Goal: Use online tool/utility

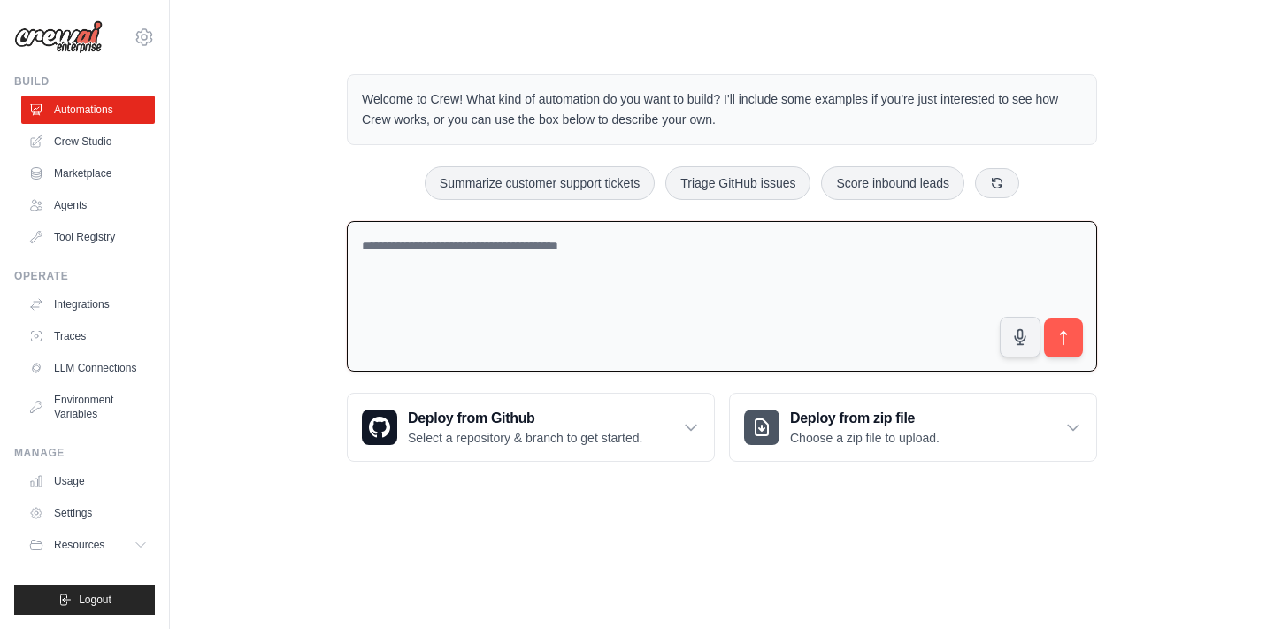
click at [565, 255] on textarea at bounding box center [722, 296] width 750 height 151
paste textarea "**********"
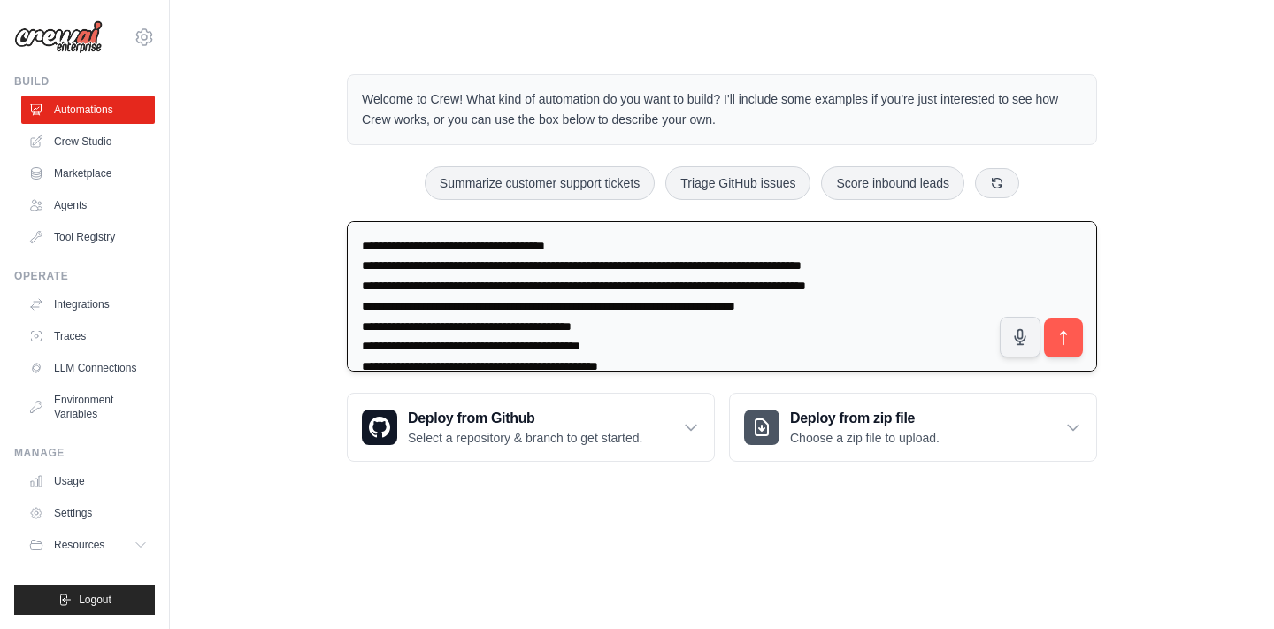
scroll to position [1008, 0]
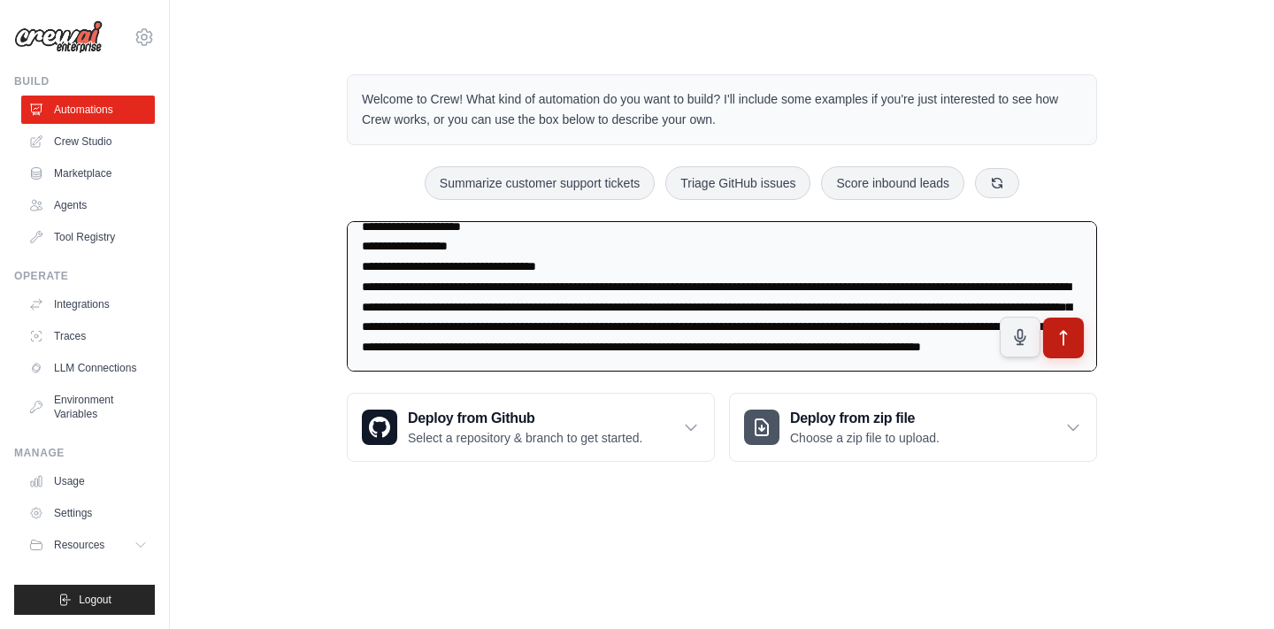
type textarea "**********"
click at [1077, 342] on button "submit" at bounding box center [1063, 338] width 41 height 41
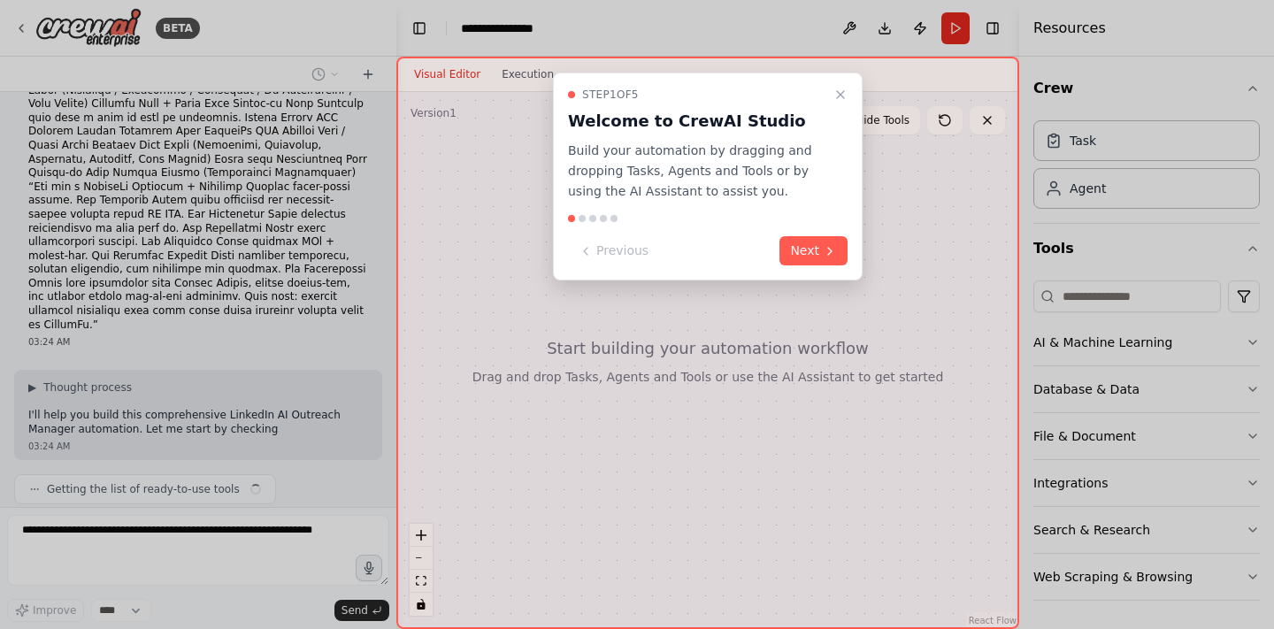
scroll to position [571, 0]
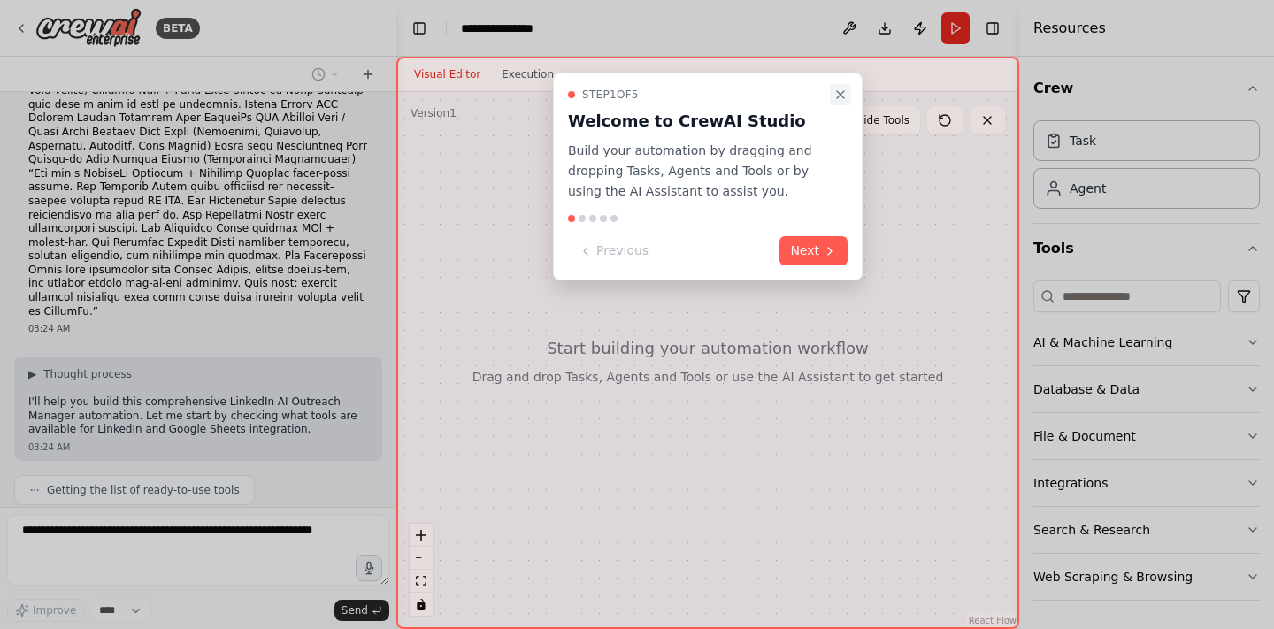
click at [841, 96] on icon "Close walkthrough" at bounding box center [841, 95] width 14 height 14
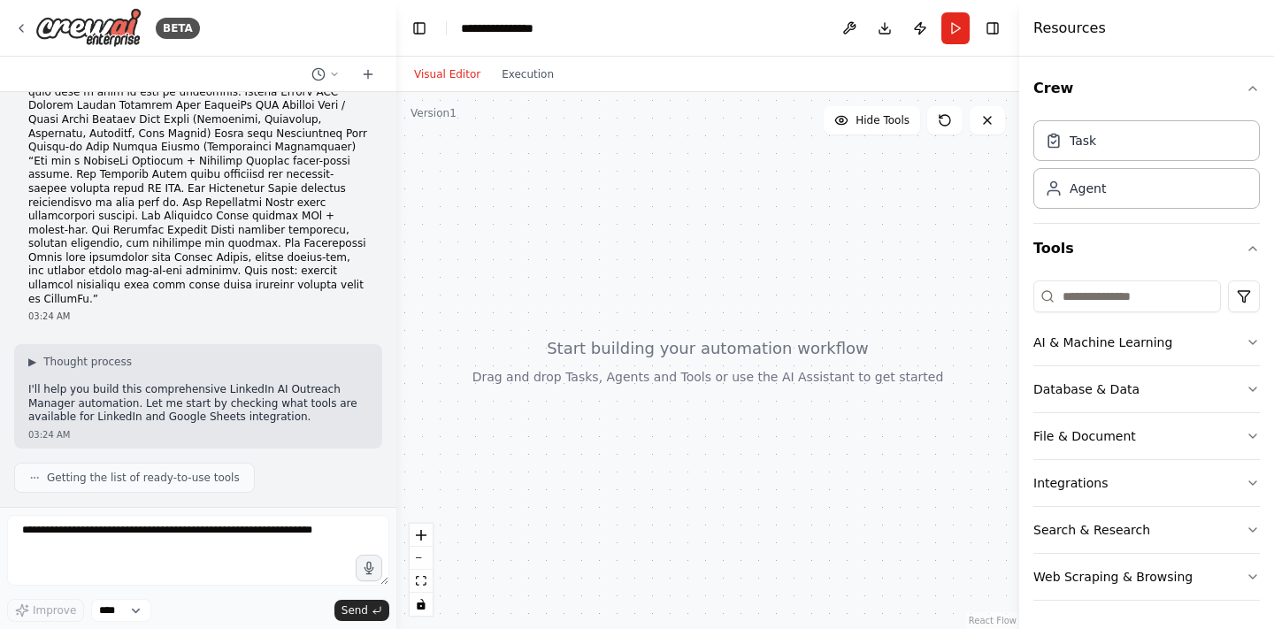
scroll to position [673, 0]
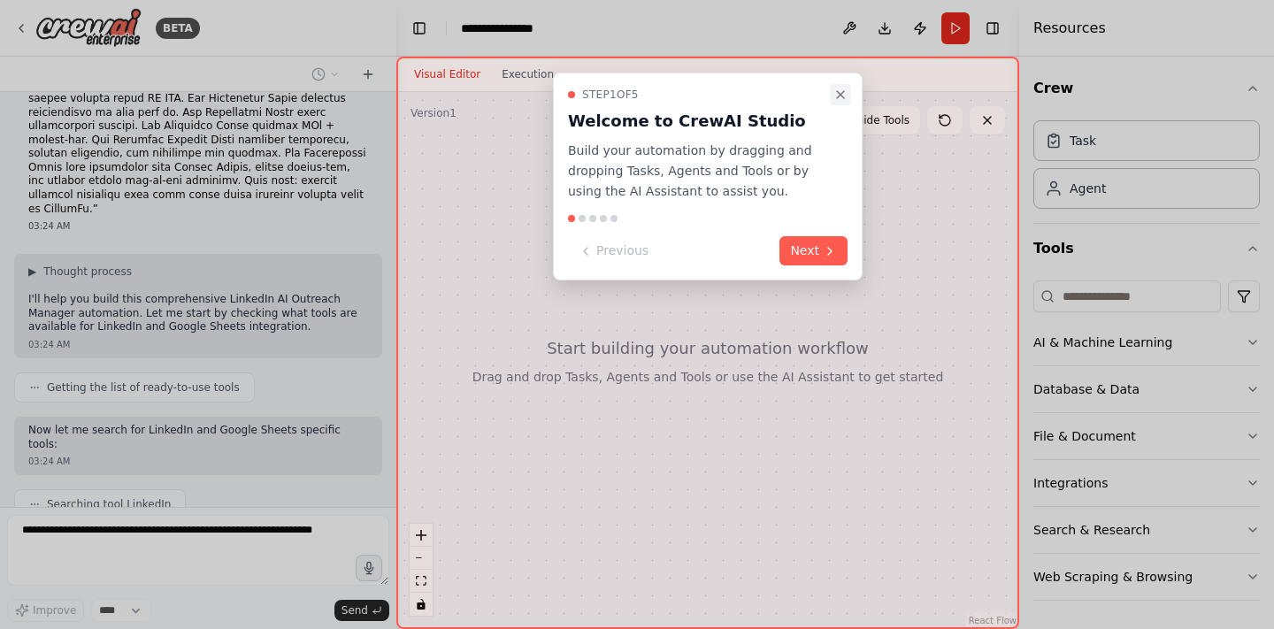
click at [835, 91] on icon "Close walkthrough" at bounding box center [841, 95] width 14 height 14
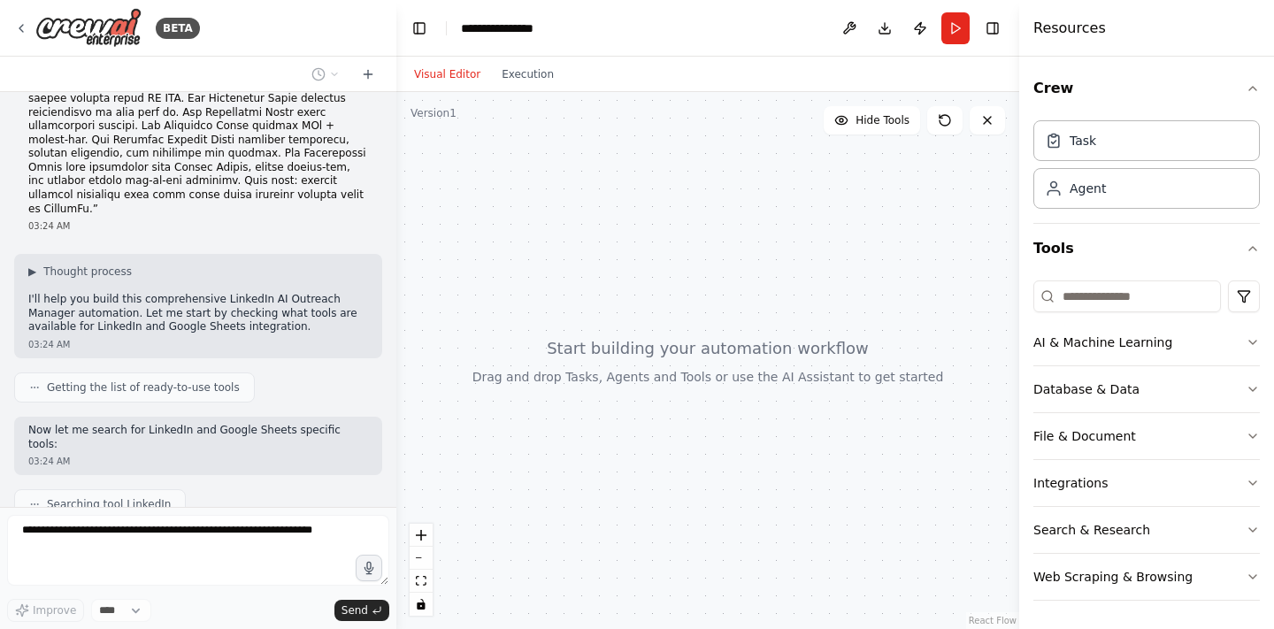
scroll to position [718, 0]
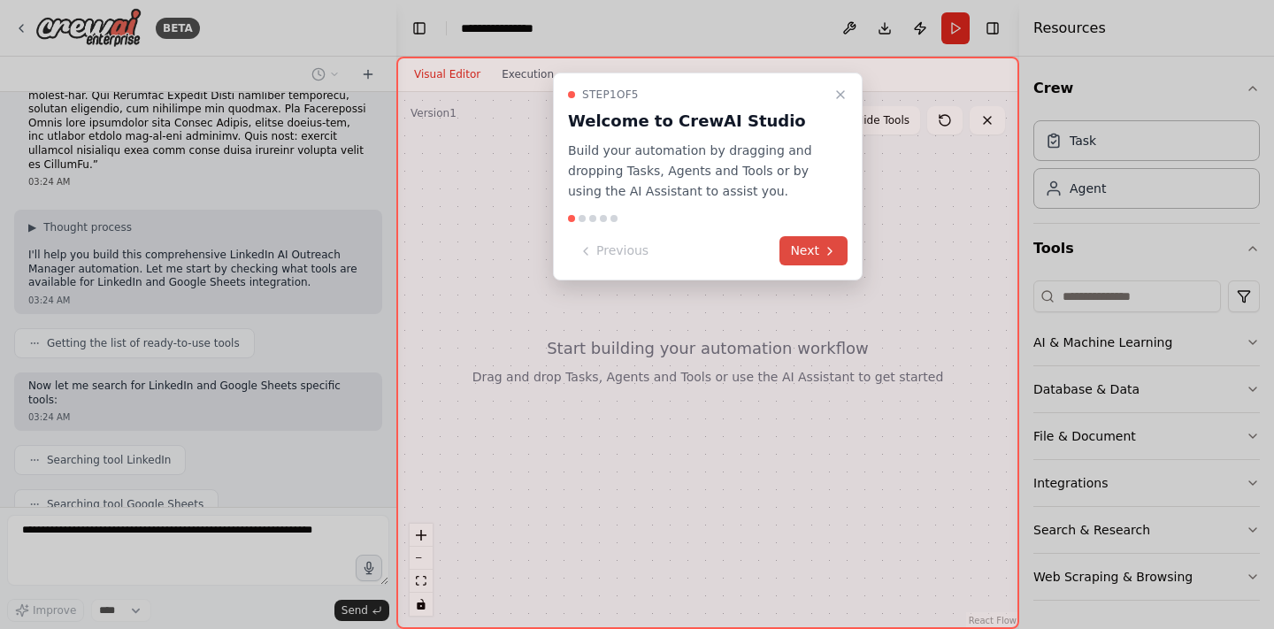
click at [812, 245] on button "Next" at bounding box center [814, 250] width 68 height 29
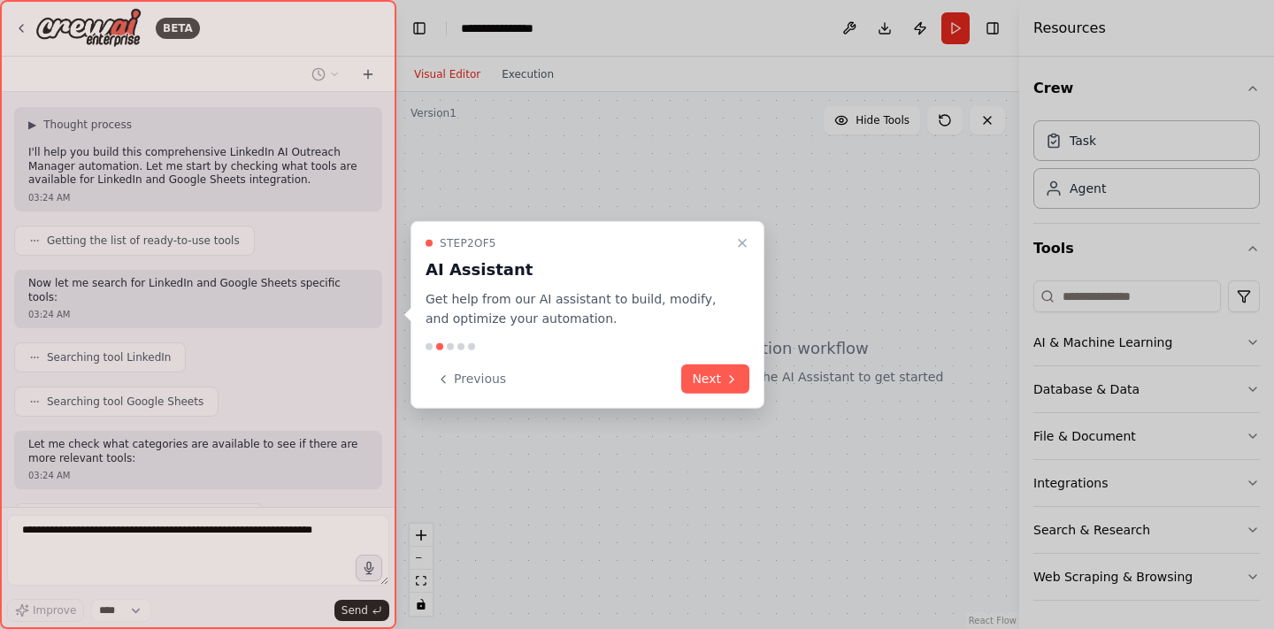
scroll to position [834, 0]
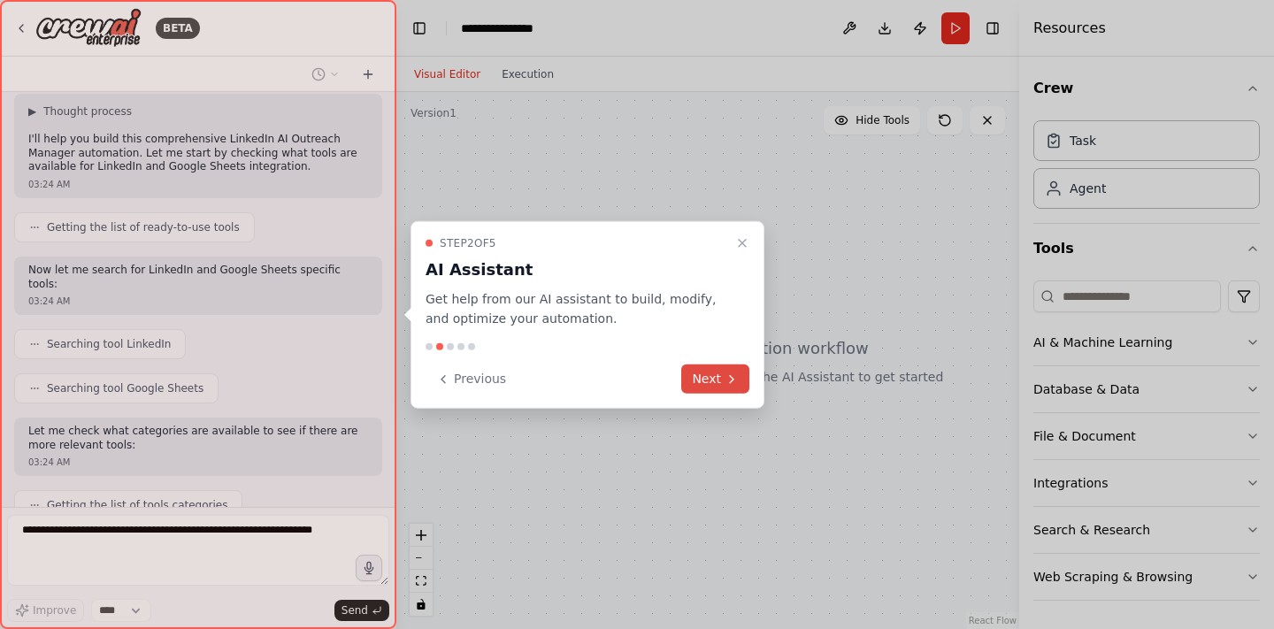
click at [710, 381] on button "Next" at bounding box center [715, 379] width 68 height 29
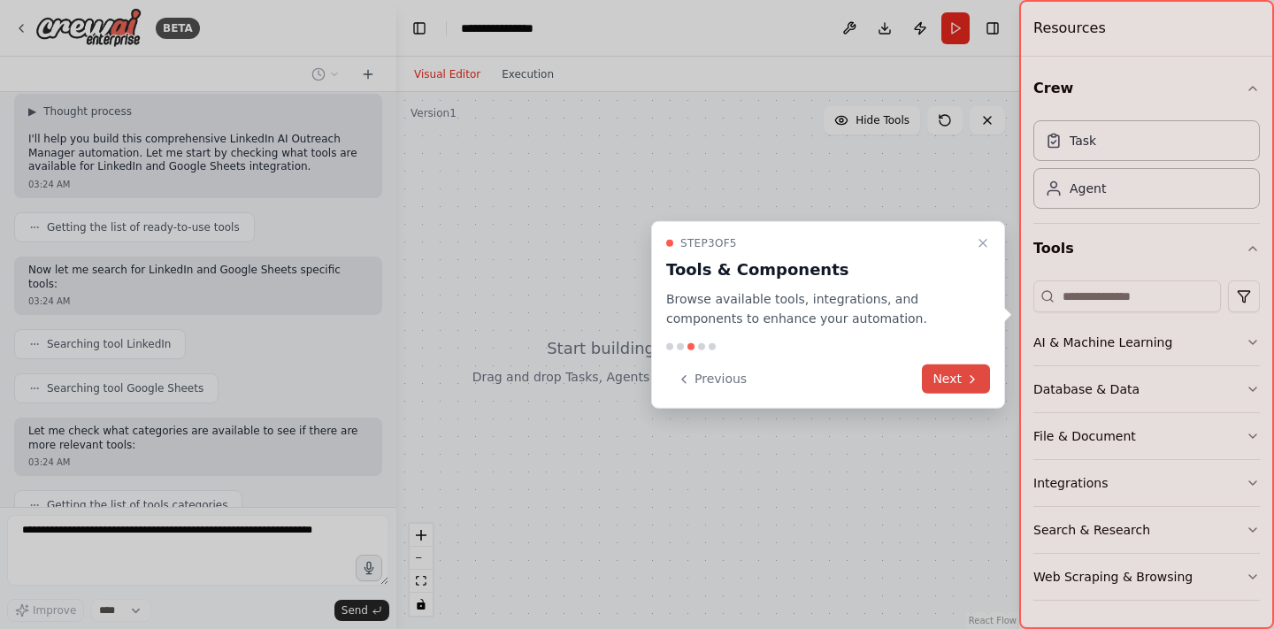
scroll to position [878, 0]
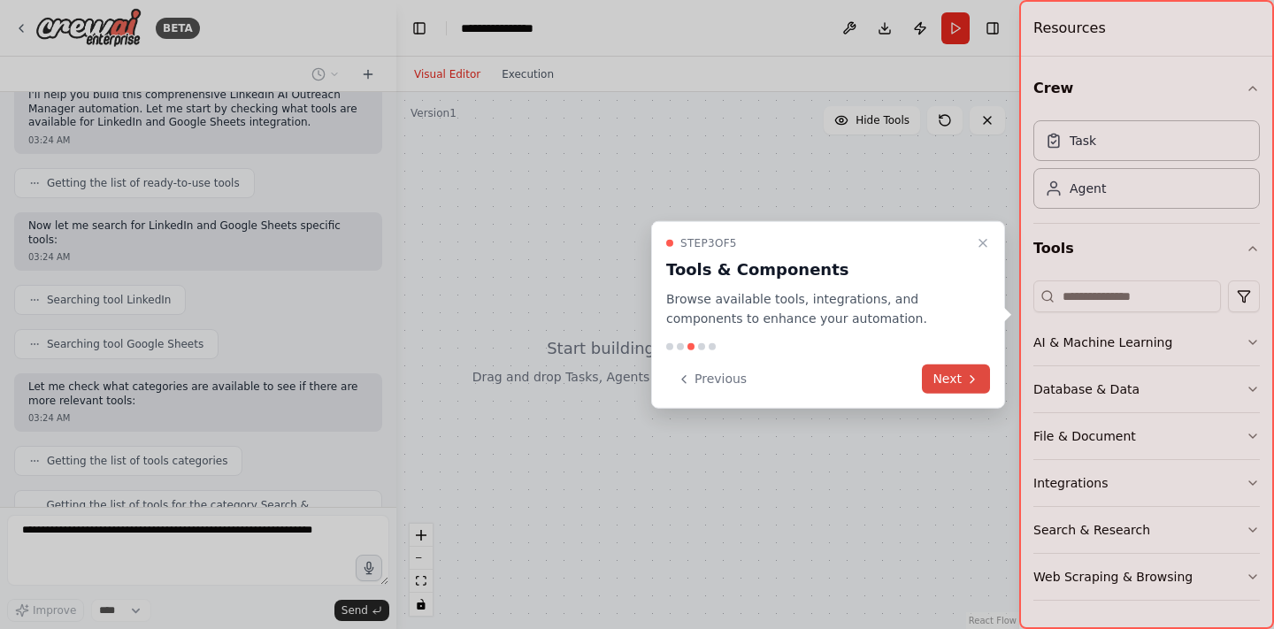
click at [942, 366] on button "Next" at bounding box center [956, 379] width 68 height 29
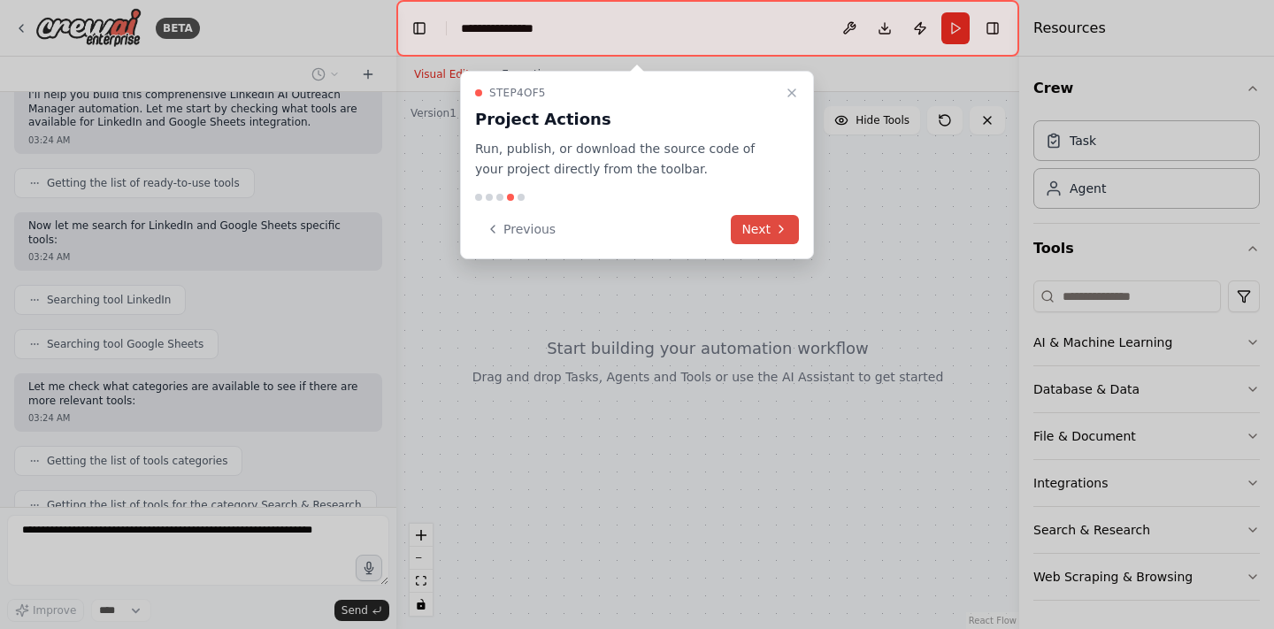
click at [776, 225] on icon at bounding box center [781, 229] width 14 height 14
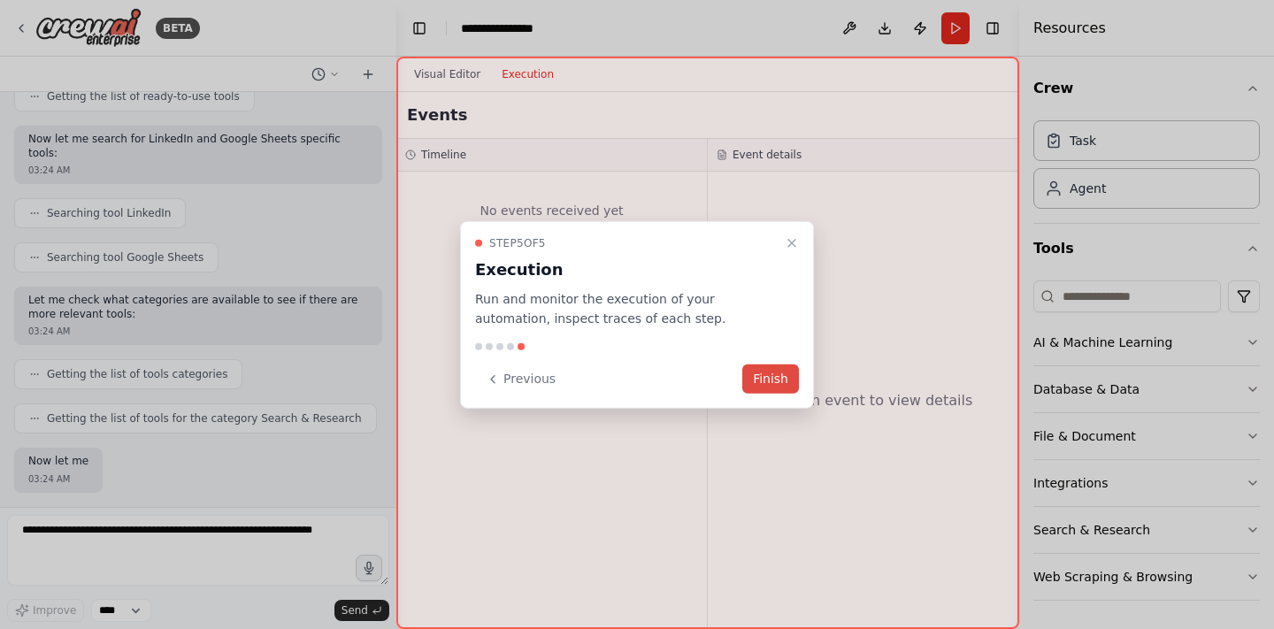
click at [768, 382] on button "Finish" at bounding box center [771, 379] width 57 height 29
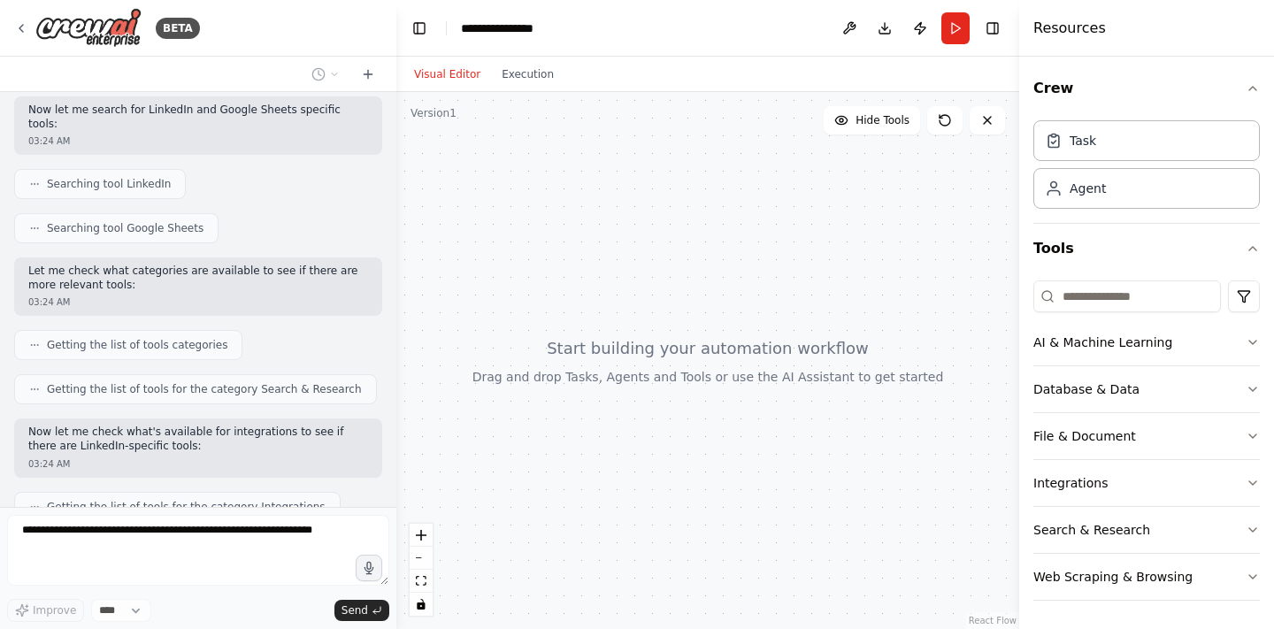
scroll to position [0, 0]
click at [1258, 347] on icon "button" at bounding box center [1253, 342] width 14 height 14
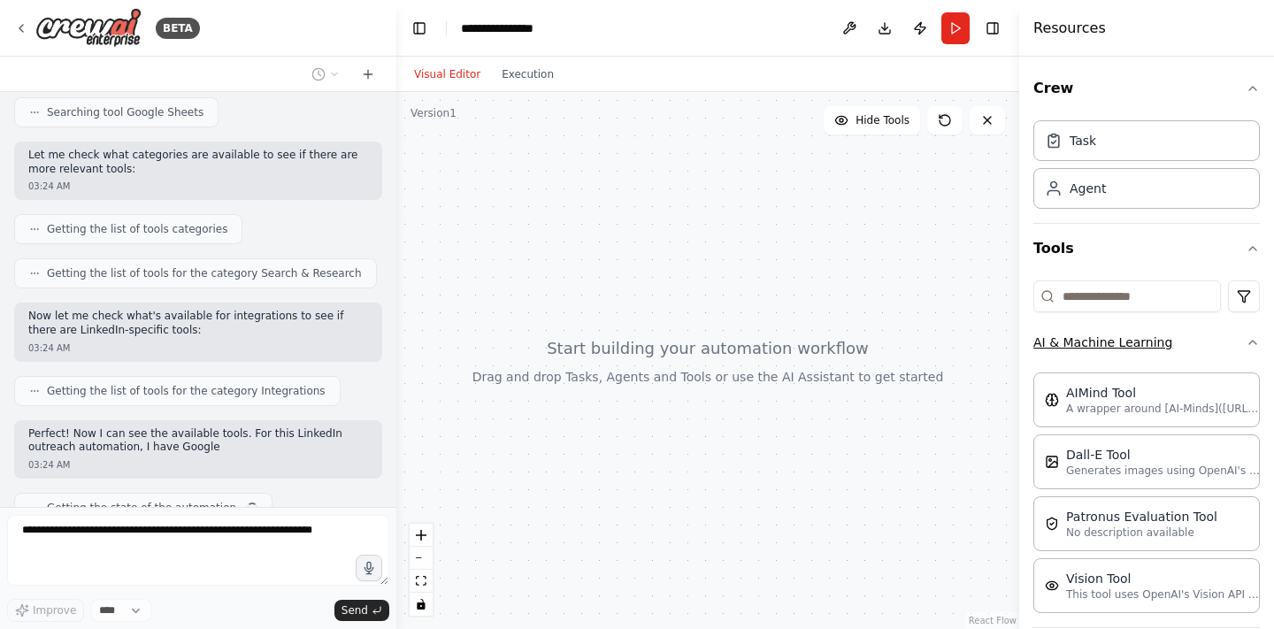
click at [1258, 347] on icon "button" at bounding box center [1253, 342] width 14 height 14
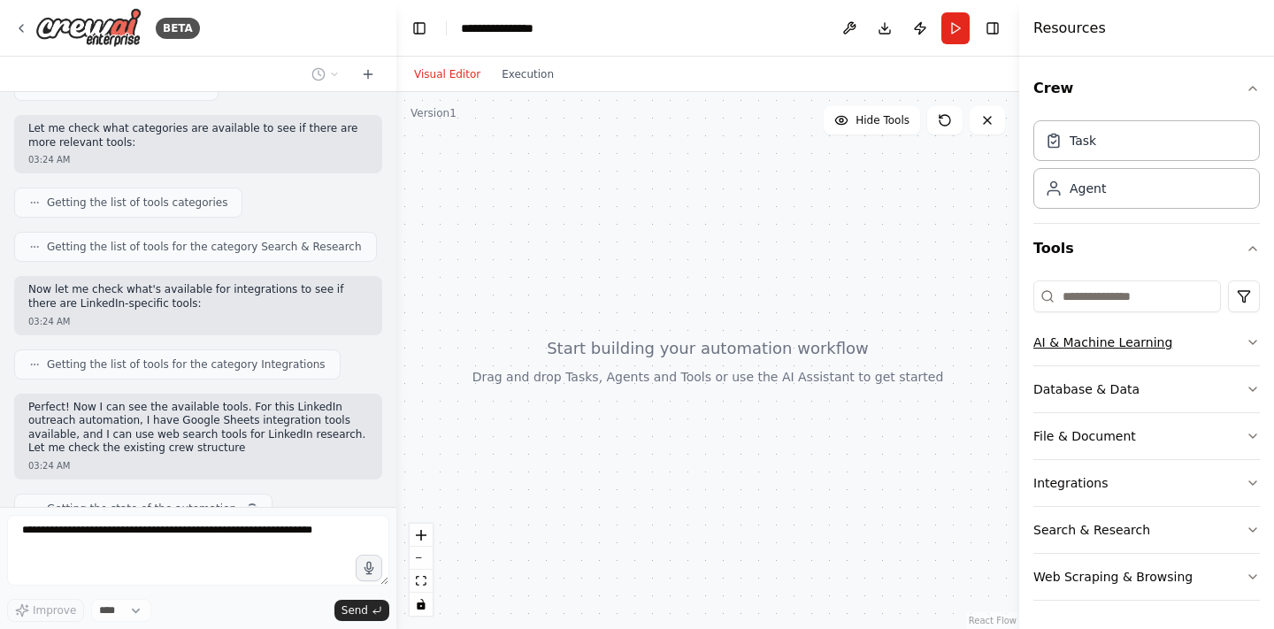
scroll to position [1150, 0]
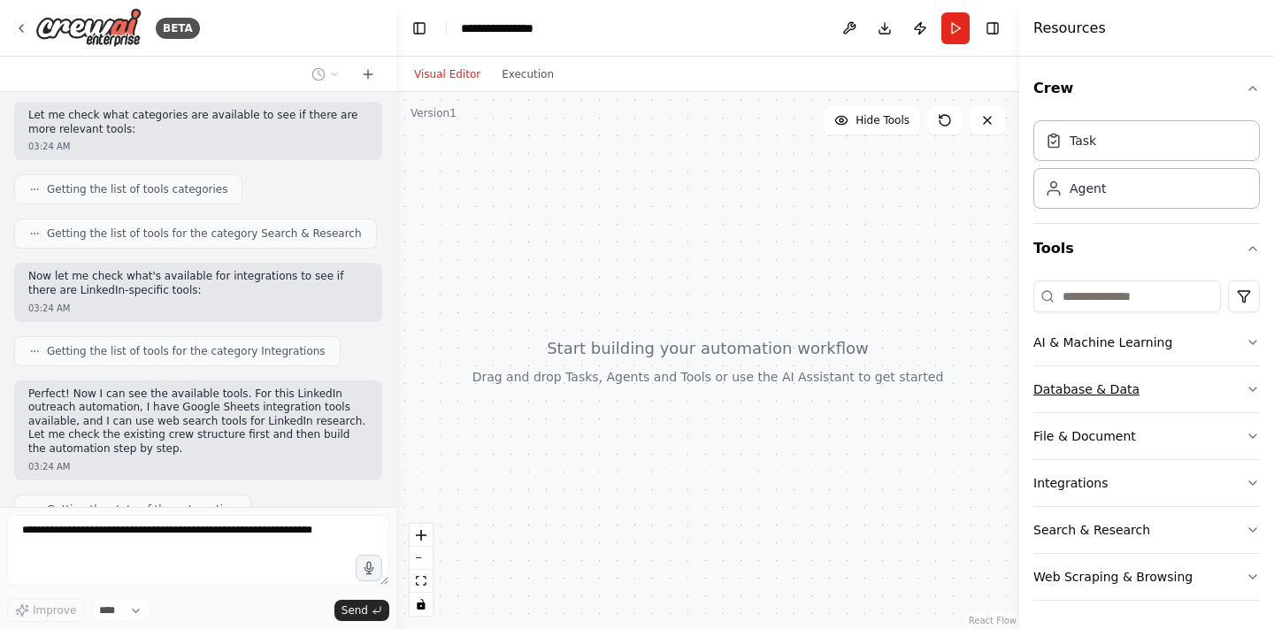
click at [1240, 391] on button "Database & Data" at bounding box center [1147, 389] width 227 height 46
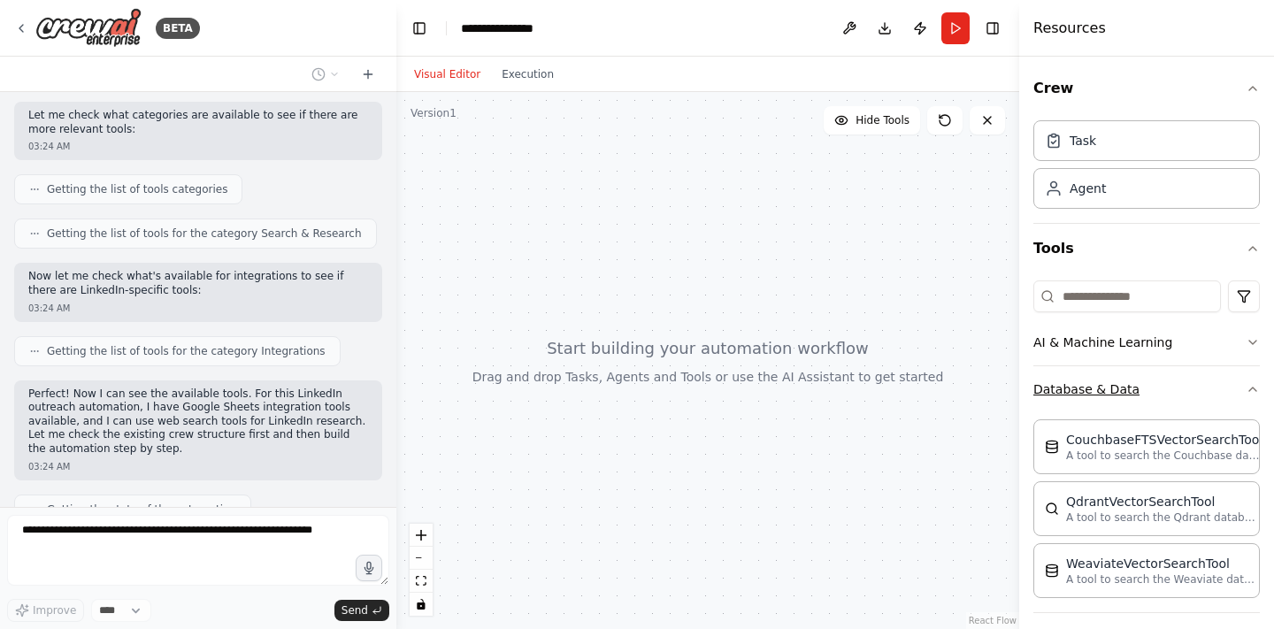
click at [1240, 392] on button "Database & Data" at bounding box center [1147, 389] width 227 height 46
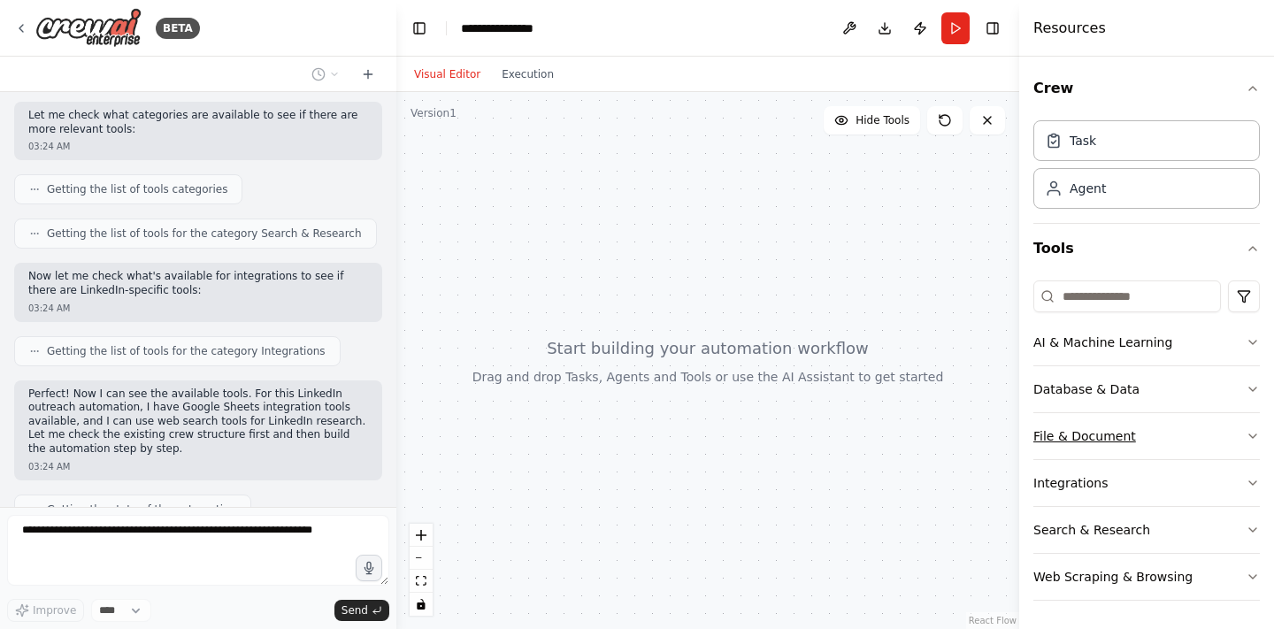
click at [1221, 431] on button "File & Document" at bounding box center [1147, 436] width 227 height 46
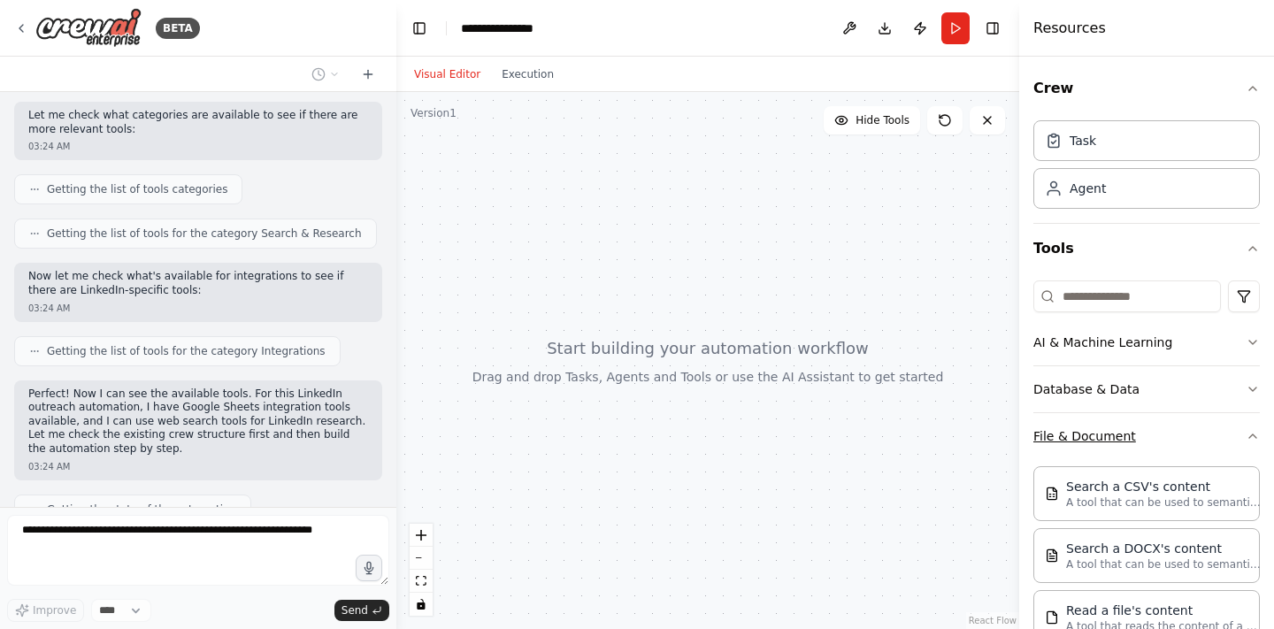
click at [1221, 432] on button "File & Document" at bounding box center [1147, 436] width 227 height 46
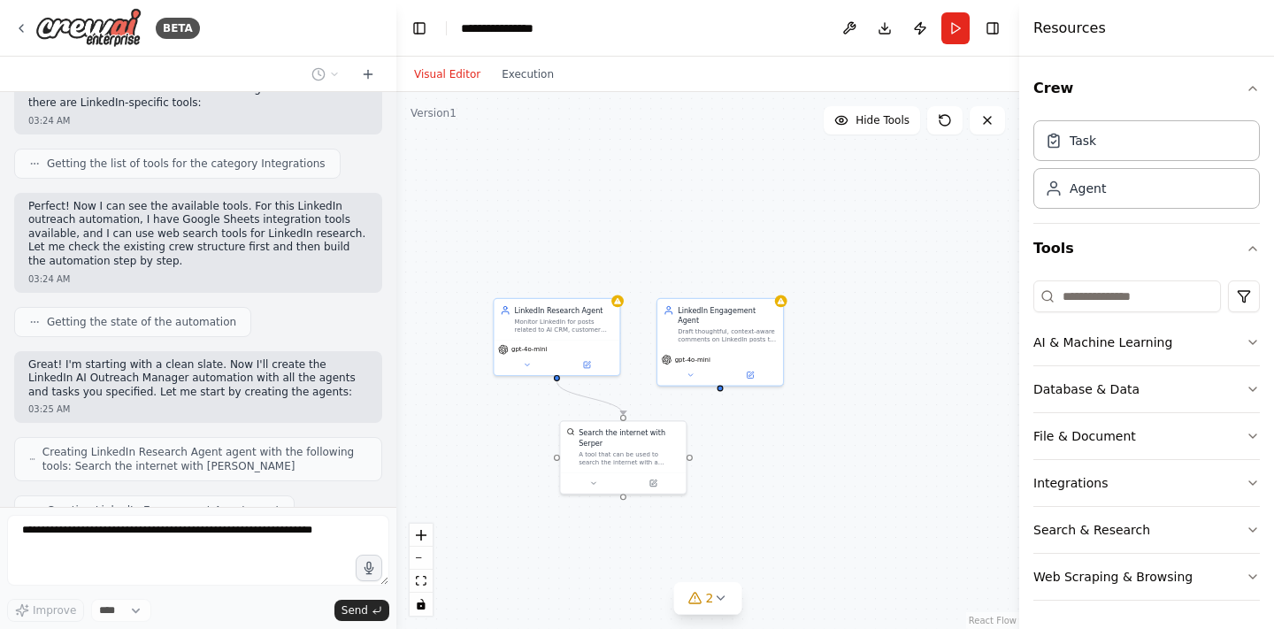
scroll to position [1381, 0]
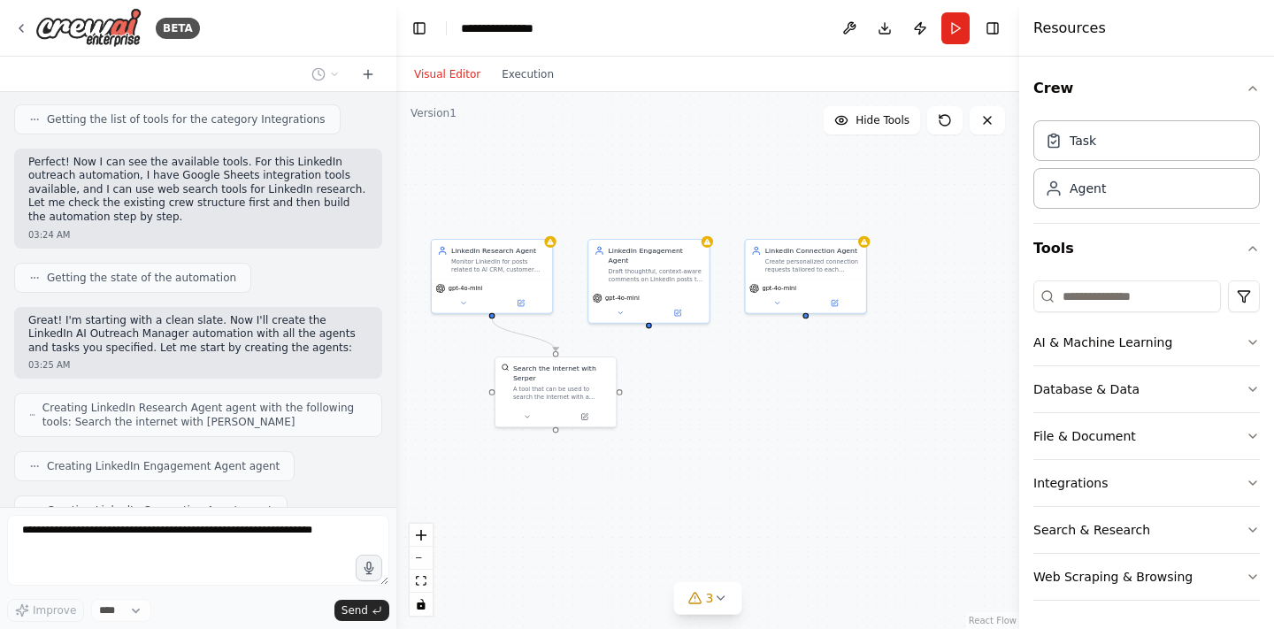
drag, startPoint x: 811, startPoint y: 459, endPoint x: 748, endPoint y: 394, distance: 90.8
click at [748, 394] on div ".deletable-edge-delete-btn { width: 20px; height: 20px; border: 0px solid #ffff…" at bounding box center [707, 360] width 623 height 537
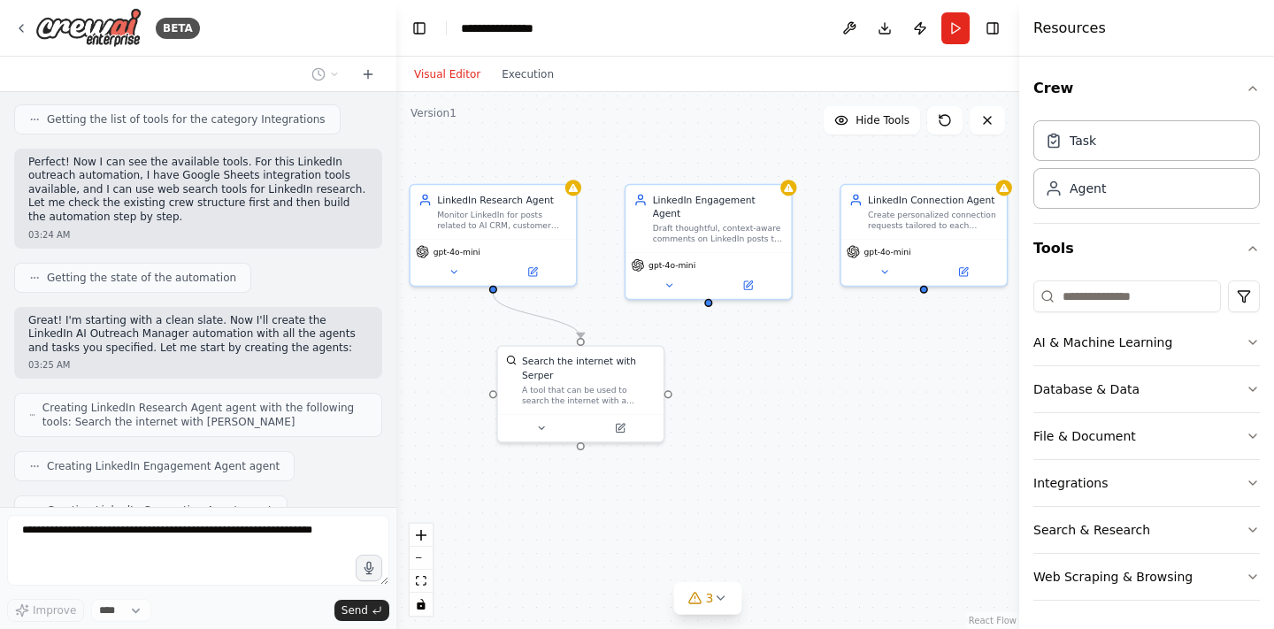
drag, startPoint x: 748, startPoint y: 394, endPoint x: 844, endPoint y: 396, distance: 96.5
click at [844, 396] on div ".deletable-edge-delete-btn { width: 20px; height: 20px; border: 0px solid #ffff…" at bounding box center [707, 360] width 623 height 537
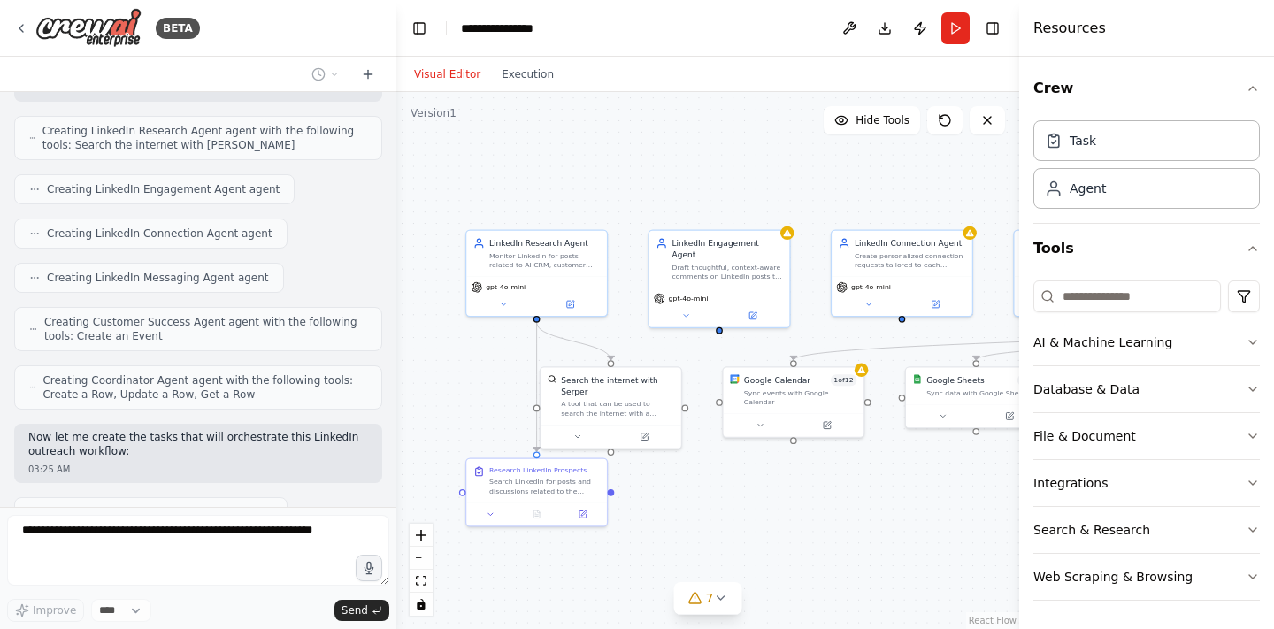
scroll to position [1703, 0]
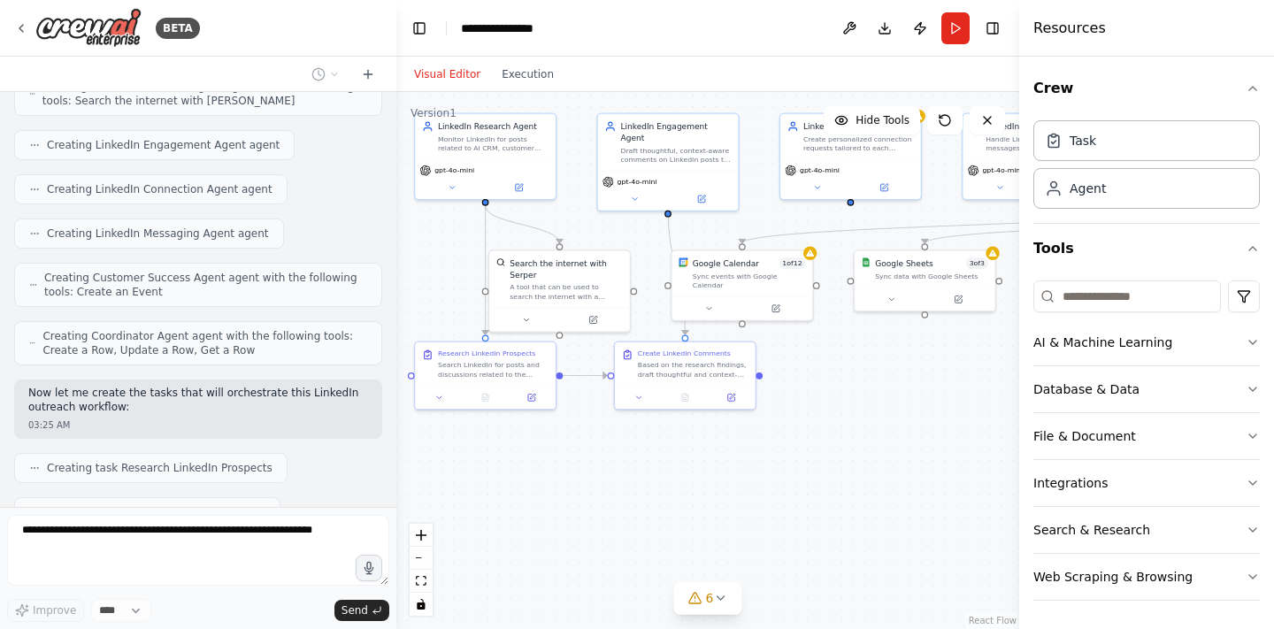
drag, startPoint x: 860, startPoint y: 530, endPoint x: 809, endPoint y: 413, distance: 127.6
click at [809, 413] on div ".deletable-edge-delete-btn { width: 20px; height: 20px; border: 0px solid #ffff…" at bounding box center [707, 360] width 623 height 537
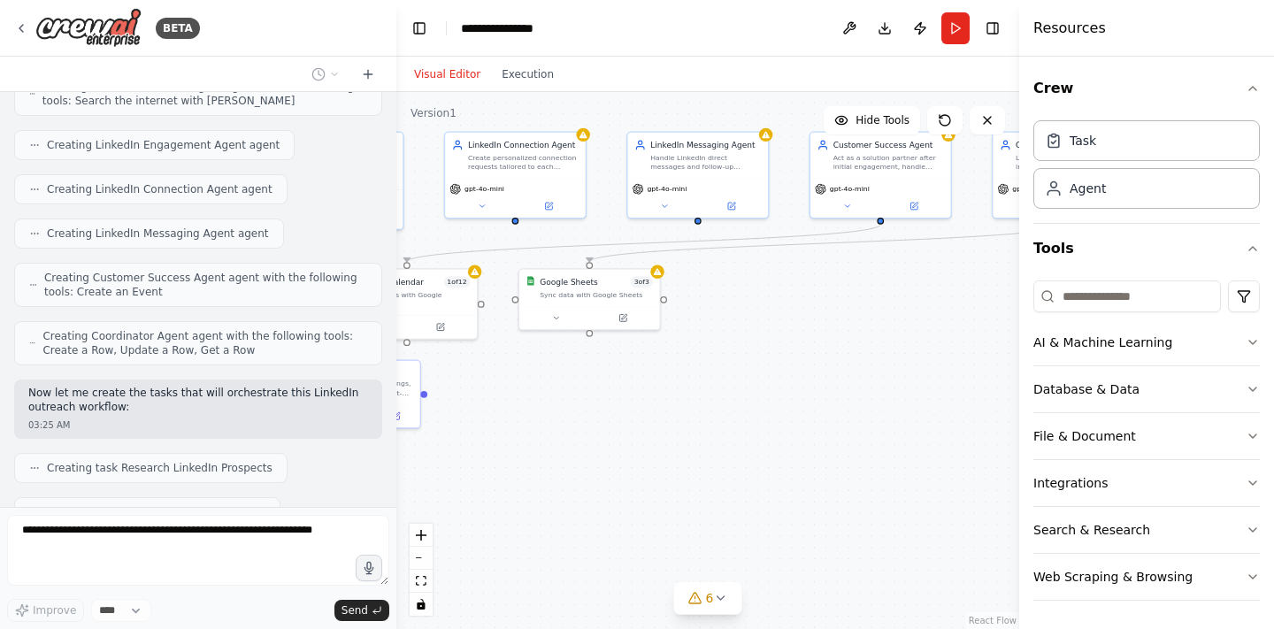
drag, startPoint x: 895, startPoint y: 379, endPoint x: 559, endPoint y: 394, distance: 335.8
click at [559, 394] on div ".deletable-edge-delete-btn { width: 20px; height: 20px; border: 0px solid #ffff…" at bounding box center [707, 360] width 623 height 537
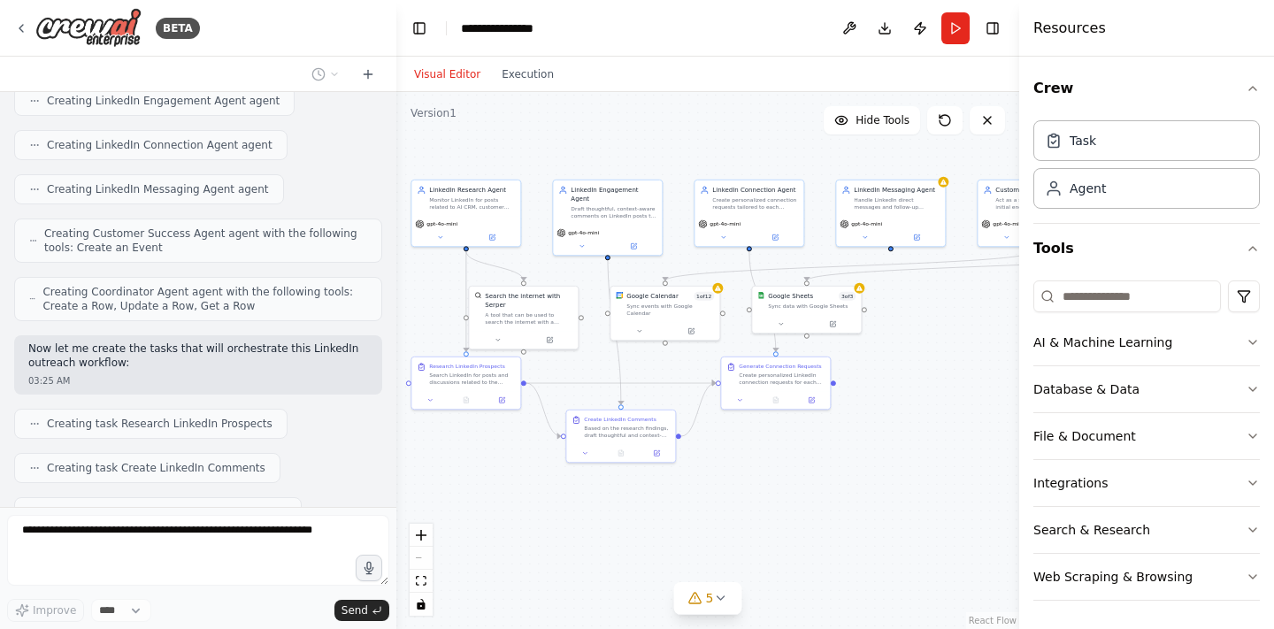
drag, startPoint x: 772, startPoint y: 366, endPoint x: 966, endPoint y: 353, distance: 194.2
click at [966, 353] on div ".deletable-edge-delete-btn { width: 20px; height: 20px; border: 0px solid #ffff…" at bounding box center [707, 360] width 623 height 537
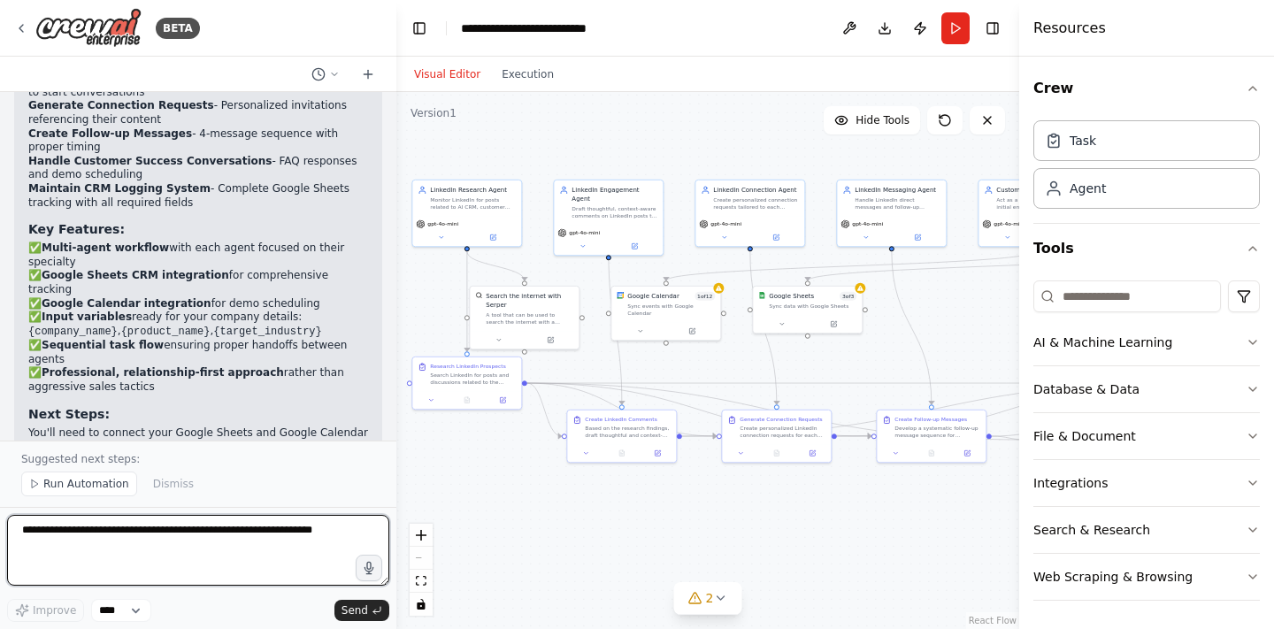
scroll to position [2924, 0]
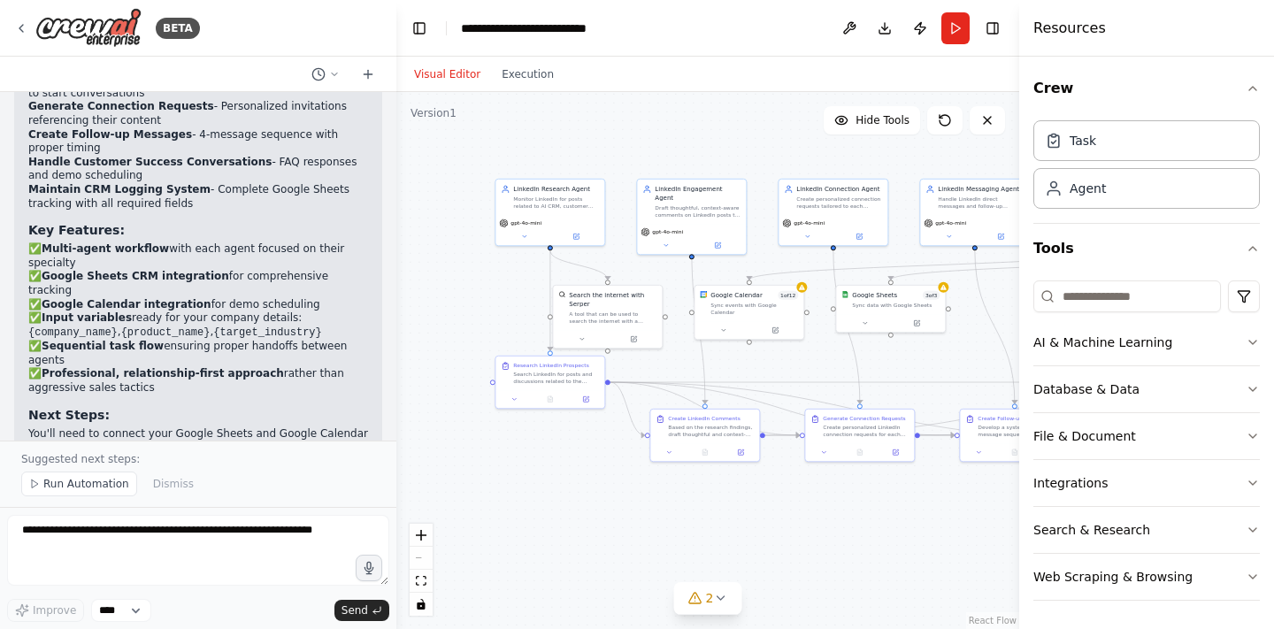
drag, startPoint x: 556, startPoint y: 536, endPoint x: 639, endPoint y: 535, distance: 83.2
click at [639, 535] on div ".deletable-edge-delete-btn { width: 20px; height: 20px; border: 0px solid #ffff…" at bounding box center [707, 360] width 623 height 537
click at [718, 600] on icon at bounding box center [720, 598] width 14 height 14
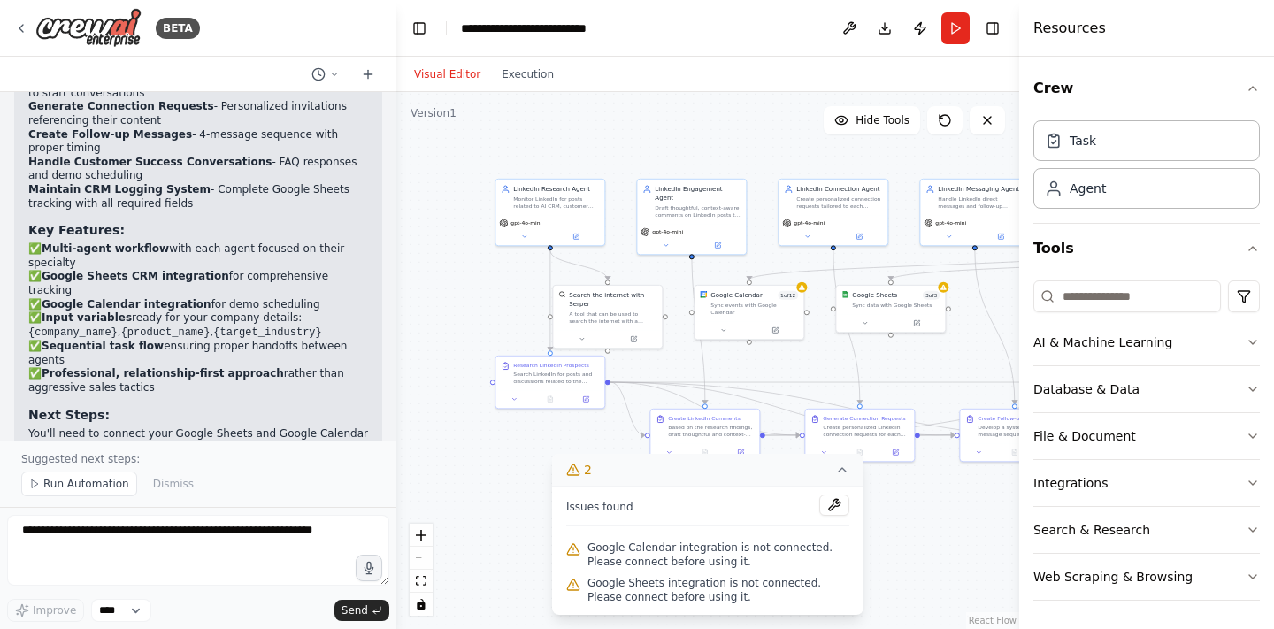
click at [844, 476] on icon at bounding box center [842, 470] width 14 height 14
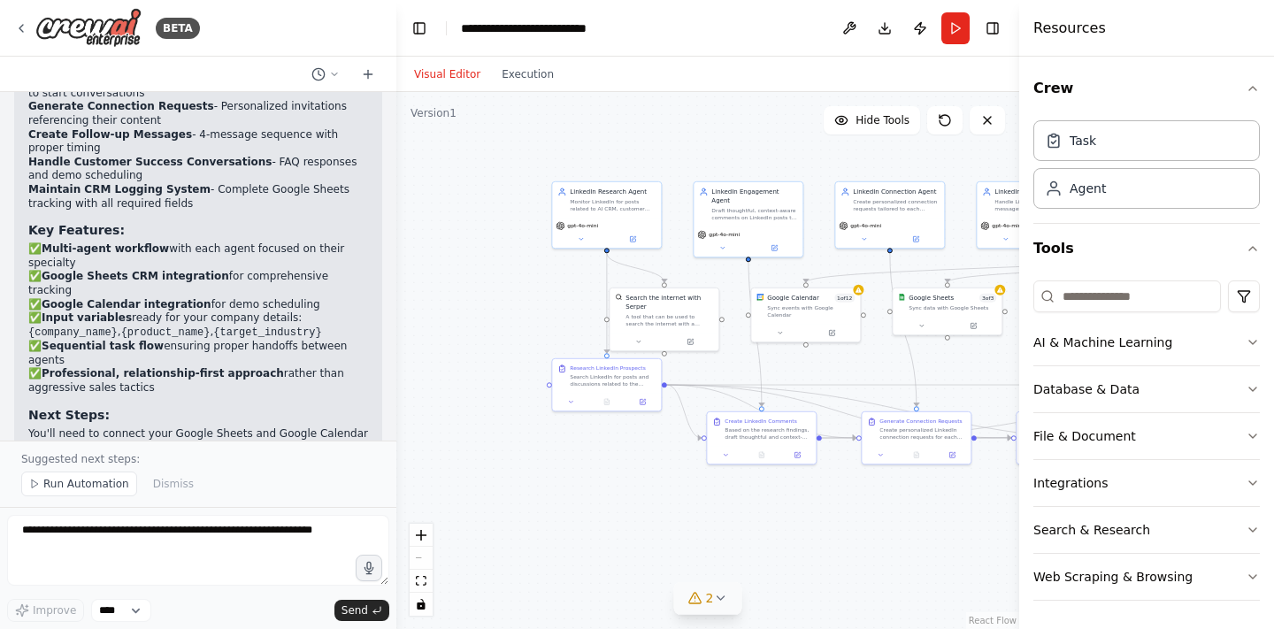
drag, startPoint x: 776, startPoint y: 505, endPoint x: 833, endPoint y: 508, distance: 56.7
click at [833, 508] on div ".deletable-edge-delete-btn { width: 20px; height: 20px; border: 0px solid #ffff…" at bounding box center [707, 360] width 623 height 537
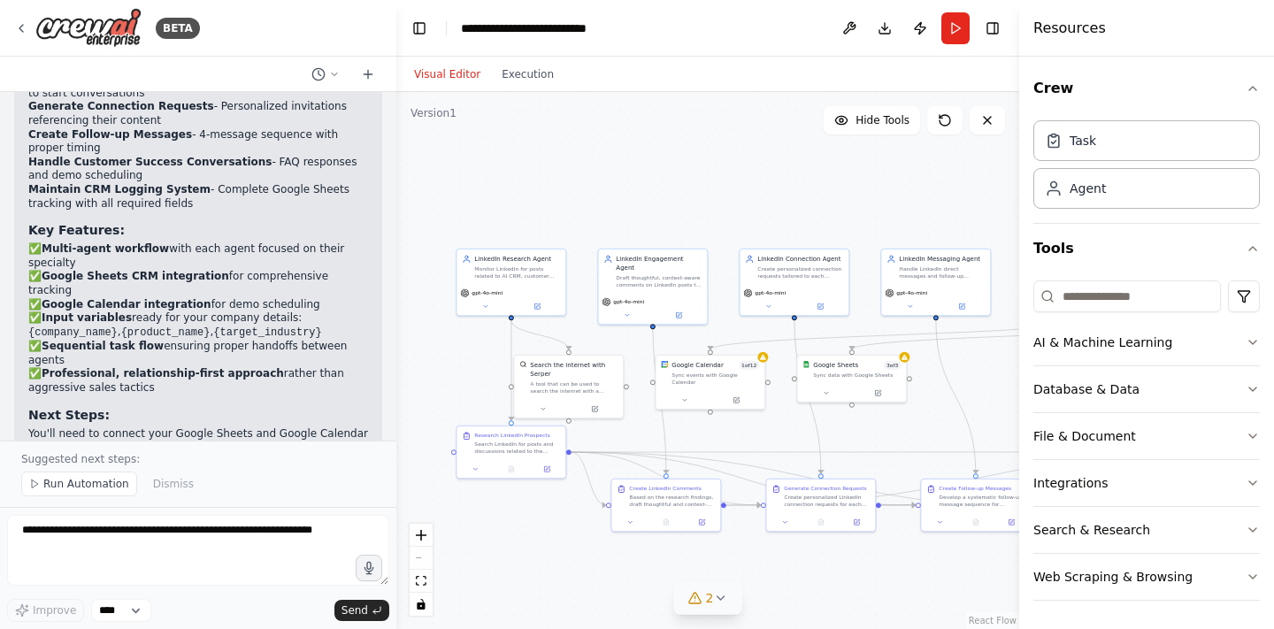
drag, startPoint x: 689, startPoint y: 144, endPoint x: 595, endPoint y: 211, distance: 115.6
click at [594, 211] on div ".deletable-edge-delete-btn { width: 20px; height: 20px; border: 0px solid #ffff…" at bounding box center [707, 360] width 623 height 537
